Goal: Information Seeking & Learning: Learn about a topic

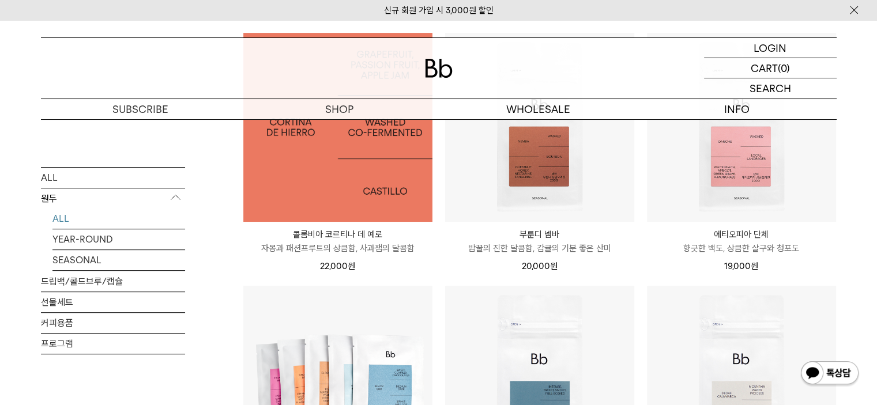
scroll to position [461, 0]
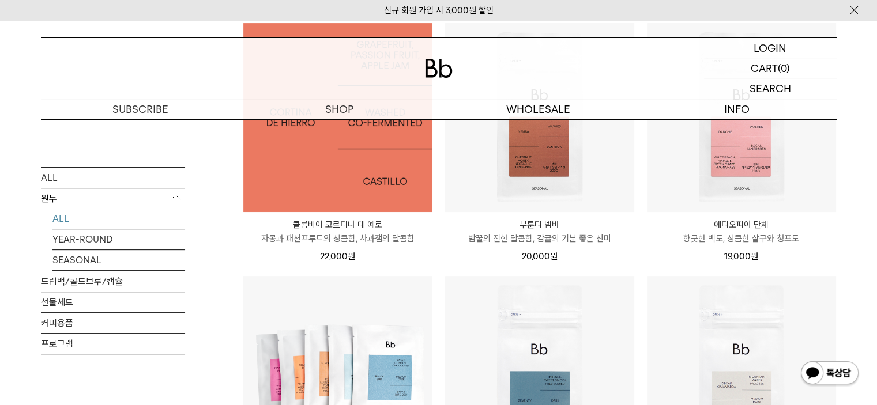
click at [348, 196] on img at bounding box center [337, 117] width 189 height 189
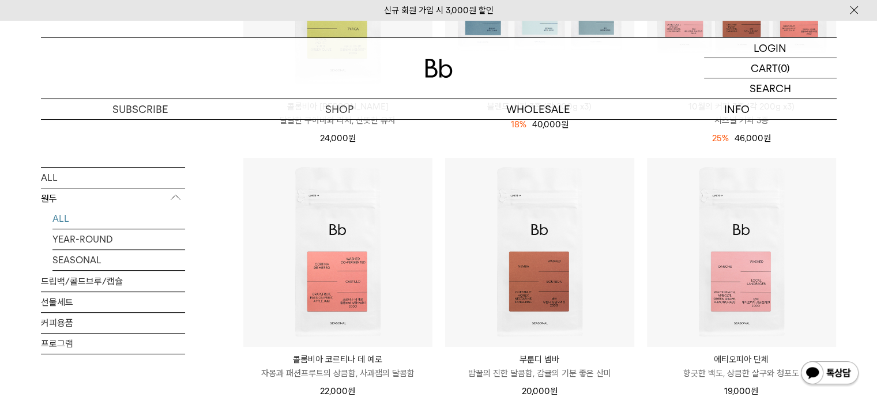
scroll to position [326, 0]
click at [0, 0] on img at bounding box center [0, 0] width 0 height 0
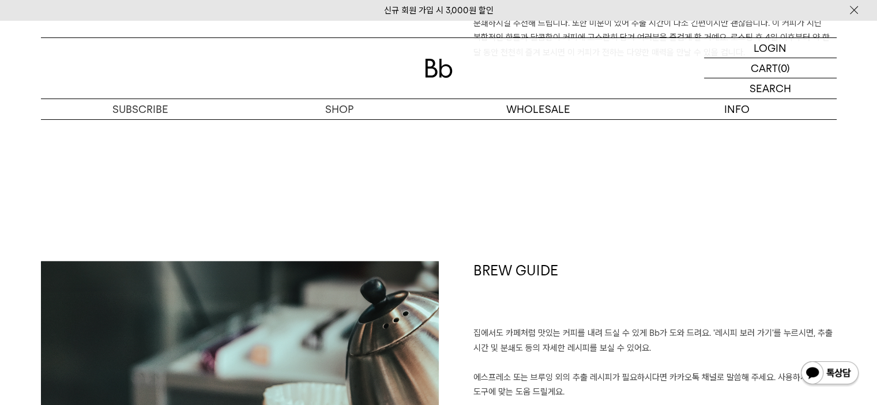
scroll to position [1326, 0]
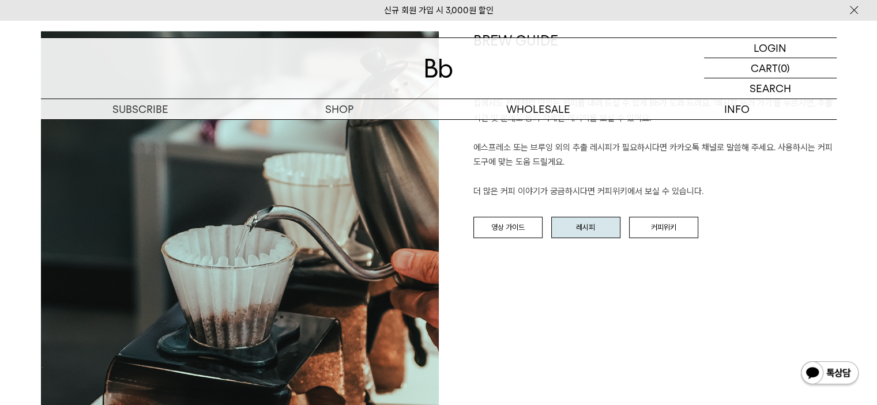
click at [589, 239] on link "레시피" at bounding box center [585, 228] width 69 height 22
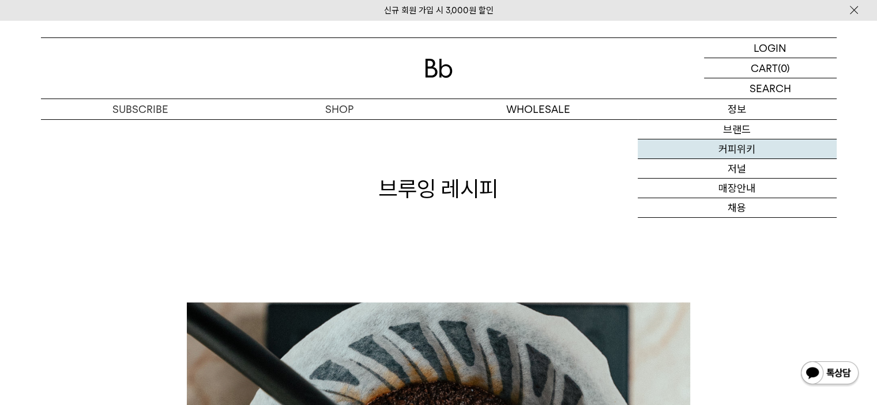
click at [737, 151] on link "커피위키" at bounding box center [737, 150] width 199 height 20
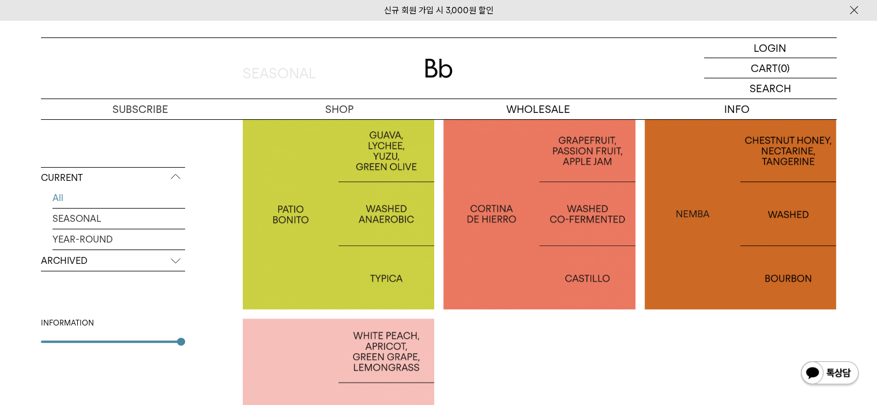
scroll to position [318, 0]
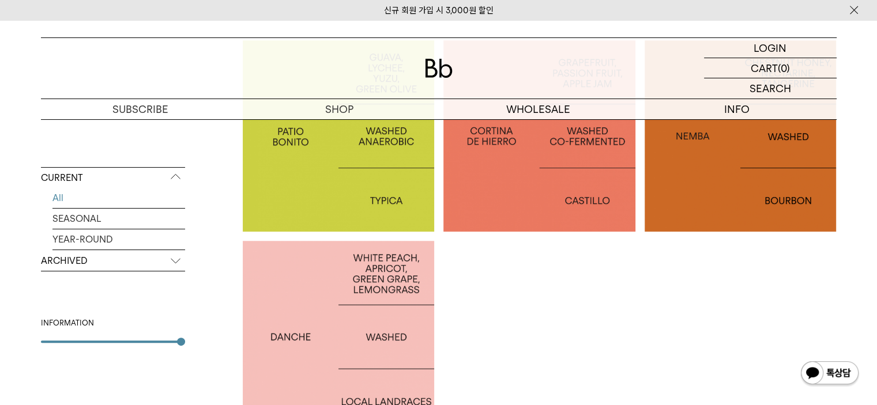
click at [274, 297] on div at bounding box center [339, 337] width 192 height 192
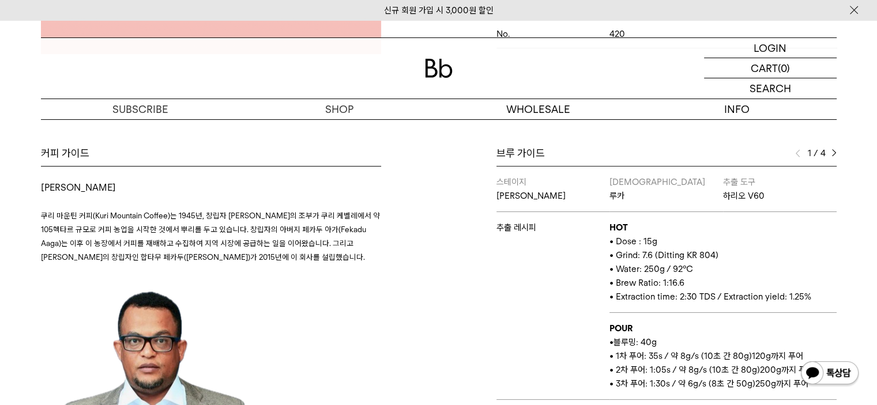
click at [830, 150] on div "1 / 4" at bounding box center [816, 153] width 42 height 14
click at [833, 152] on img at bounding box center [833, 153] width 5 height 8
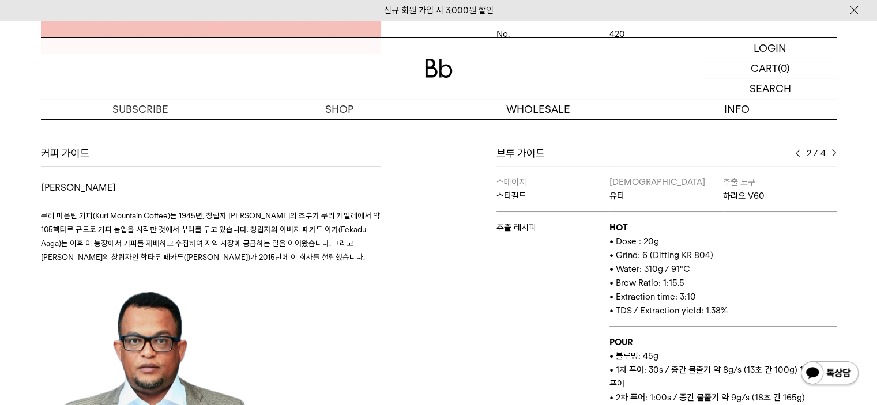
click at [833, 152] on img at bounding box center [833, 153] width 5 height 8
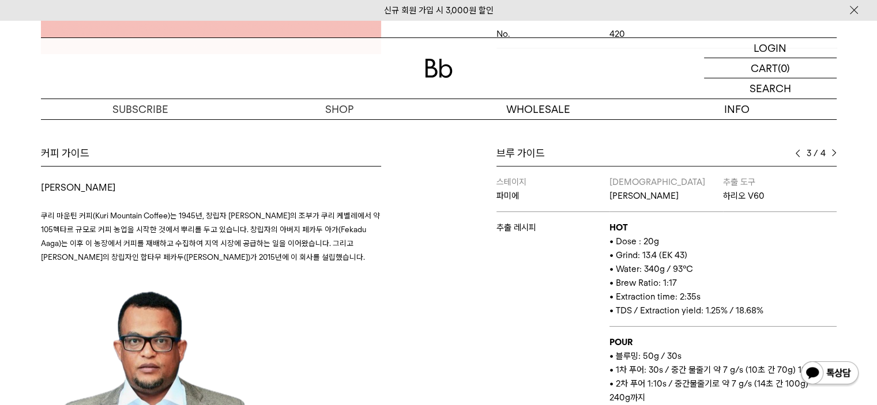
click at [834, 152] on img at bounding box center [833, 153] width 5 height 8
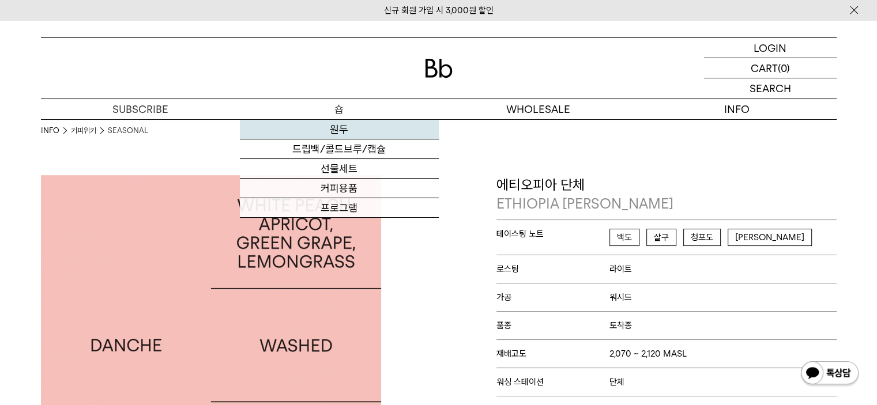
click at [337, 137] on link "원두" at bounding box center [339, 130] width 199 height 20
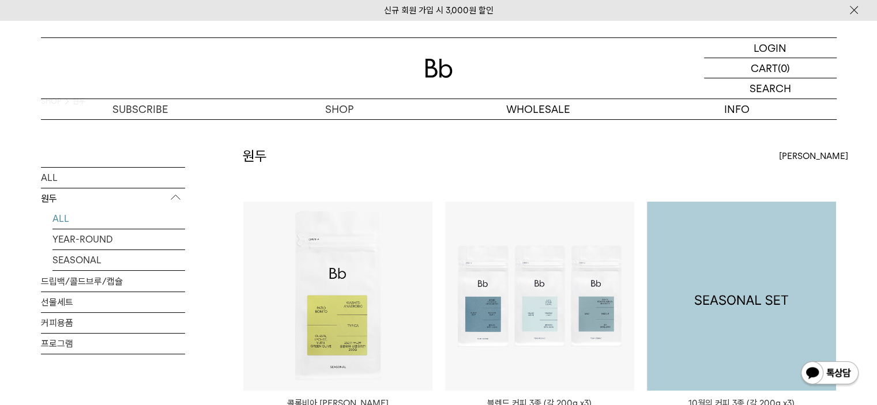
scroll to position [22, 0]
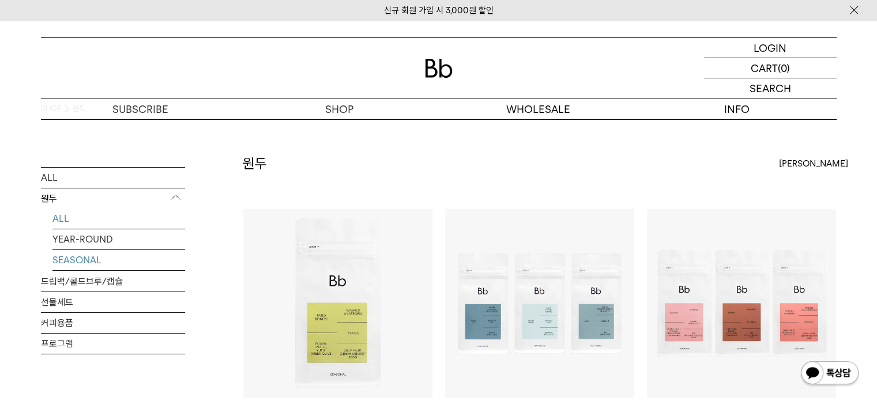
click at [119, 270] on link "SEASONAL" at bounding box center [118, 260] width 133 height 20
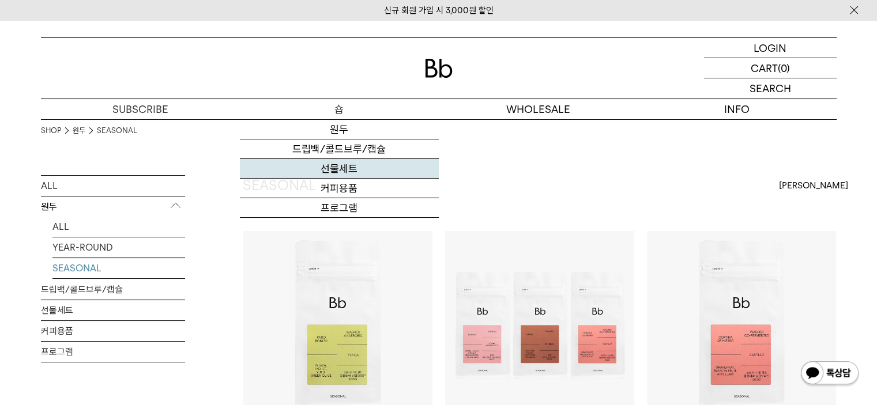
click at [373, 167] on link "선물세트" at bounding box center [339, 169] width 199 height 20
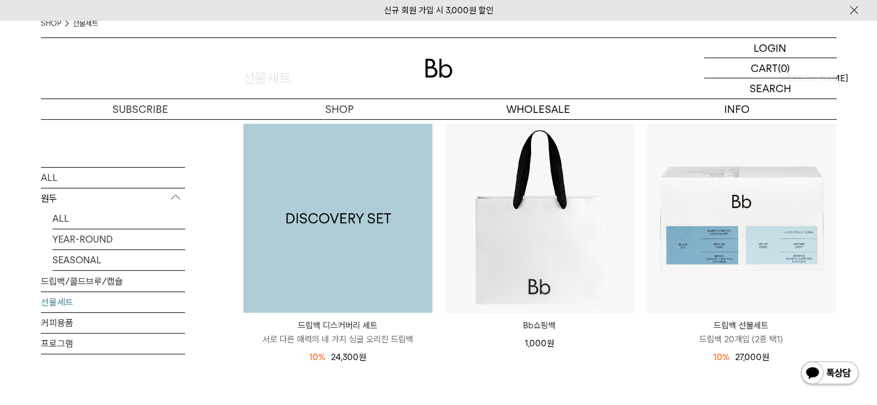
scroll to position [127, 0]
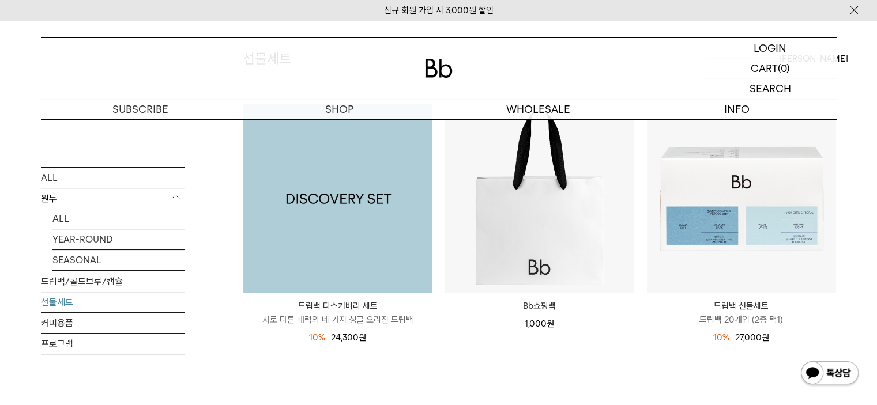
click at [394, 246] on img at bounding box center [337, 198] width 189 height 189
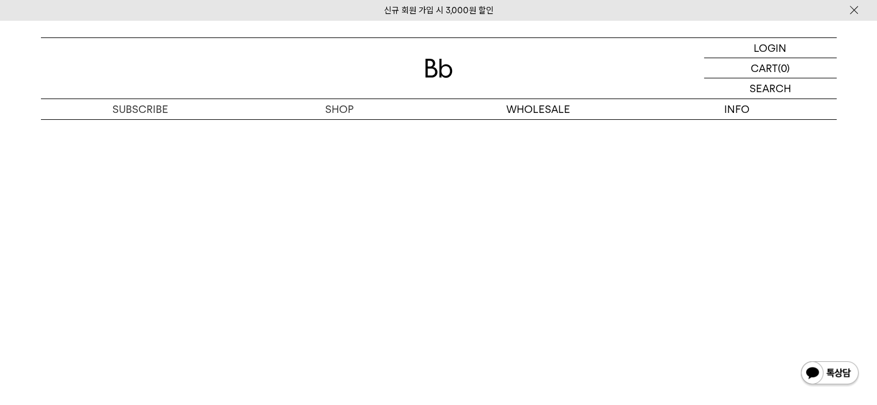
scroll to position [2652, 0]
